Goal: Information Seeking & Learning: Learn about a topic

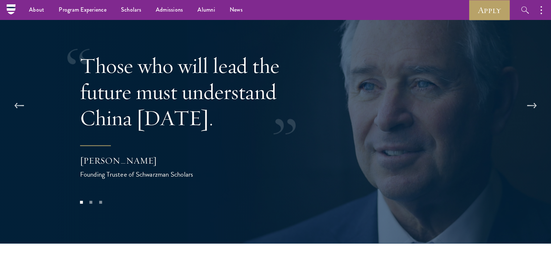
scroll to position [1429, 0]
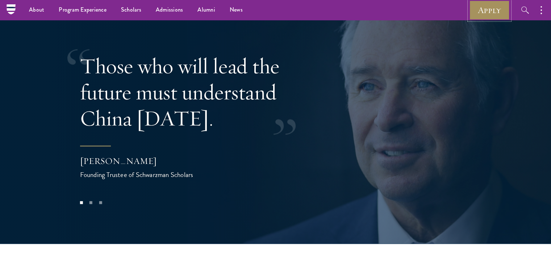
click at [479, 13] on link "Apply" at bounding box center [489, 10] width 41 height 20
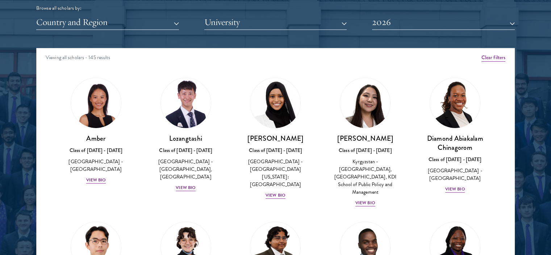
scroll to position [918, 0]
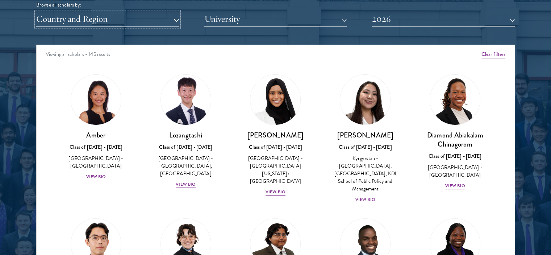
click at [171, 19] on button "Country and Region" at bounding box center [107, 19] width 143 height 15
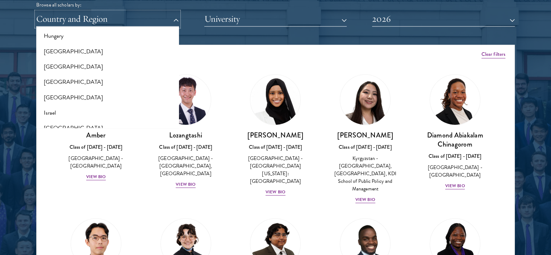
scroll to position [555, 0]
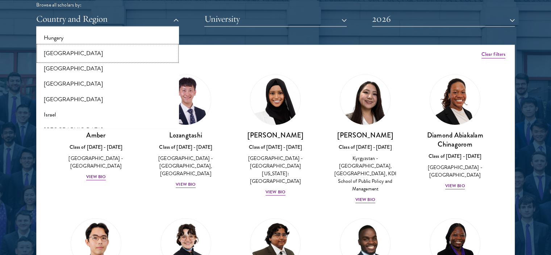
click at [50, 51] on button "[GEOGRAPHIC_DATA]" at bounding box center [107, 53] width 138 height 15
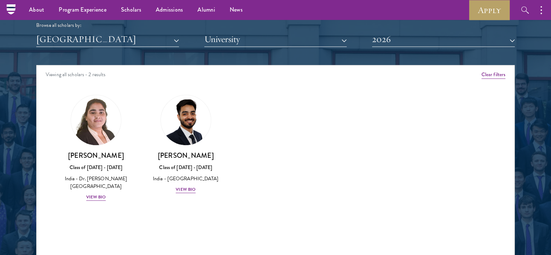
scroll to position [897, 0]
click at [191, 184] on div "Anugreh Sehtya Class of 2025 - 2026 India - SRM University View Bio" at bounding box center [185, 172] width 75 height 43
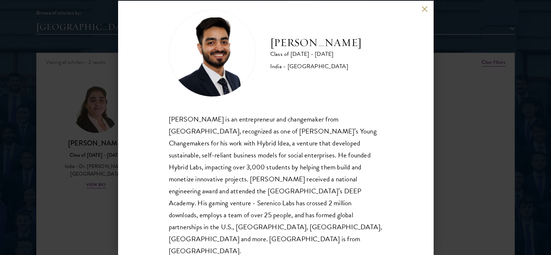
scroll to position [910, 0]
click at [449, 169] on div "Anugreh Sehtya Class of 2025 - 2026 India - SRM University Anugreh Sehtya is an…" at bounding box center [275, 127] width 551 height 255
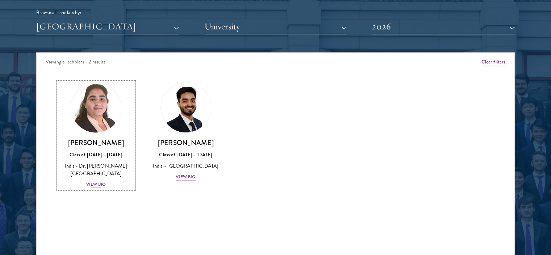
click at [105, 160] on div "Ishita Kapoor Class of 2025 - 2026 India - Dr. A P J Abdul Kalam Technical Univ…" at bounding box center [95, 163] width 75 height 50
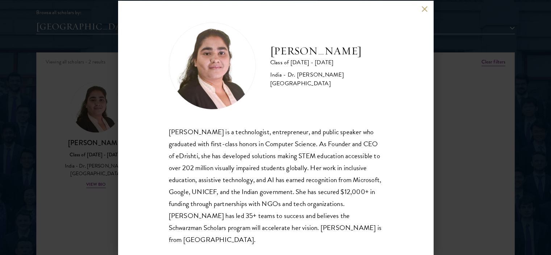
scroll to position [1, 0]
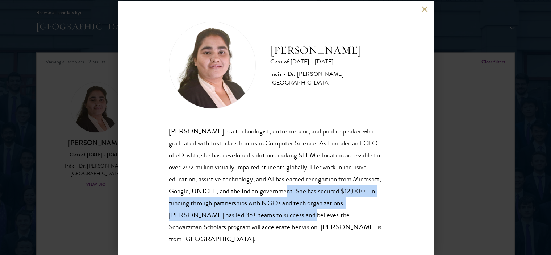
drag, startPoint x: 333, startPoint y: 192, endPoint x: 335, endPoint y: 215, distance: 22.9
click at [335, 215] on div "Ishita Kapoor is a technologist, entrepreneur, and public speaker who graduated…" at bounding box center [276, 185] width 214 height 120
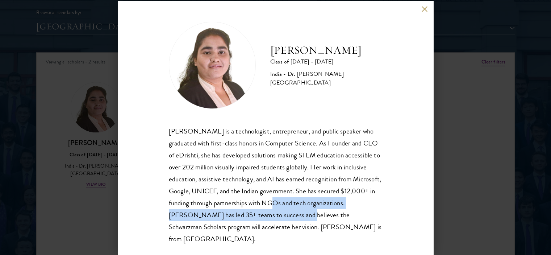
drag, startPoint x: 335, startPoint y: 215, endPoint x: 331, endPoint y: 199, distance: 17.2
click at [331, 199] on div "Ishita Kapoor is a technologist, entrepreneur, and public speaker who graduated…" at bounding box center [276, 185] width 214 height 120
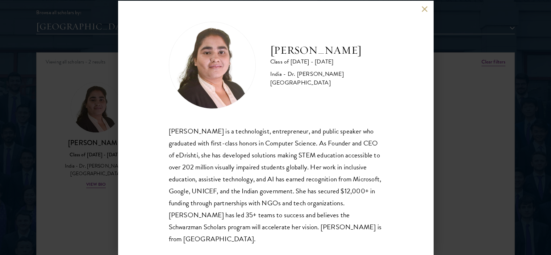
click at [454, 172] on div "Ishita Kapoor Class of 2025 - 2026 India - Dr. A P J Abdul Kalam Technical Univ…" at bounding box center [275, 127] width 551 height 255
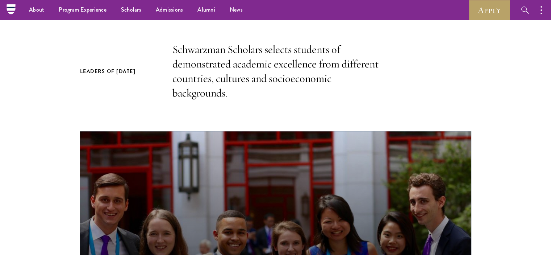
scroll to position [196, 0]
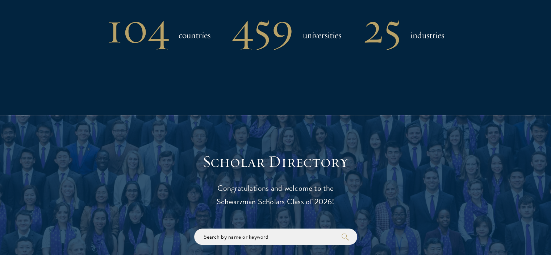
scroll to position [662, 0]
